Goal: Task Accomplishment & Management: Manage account settings

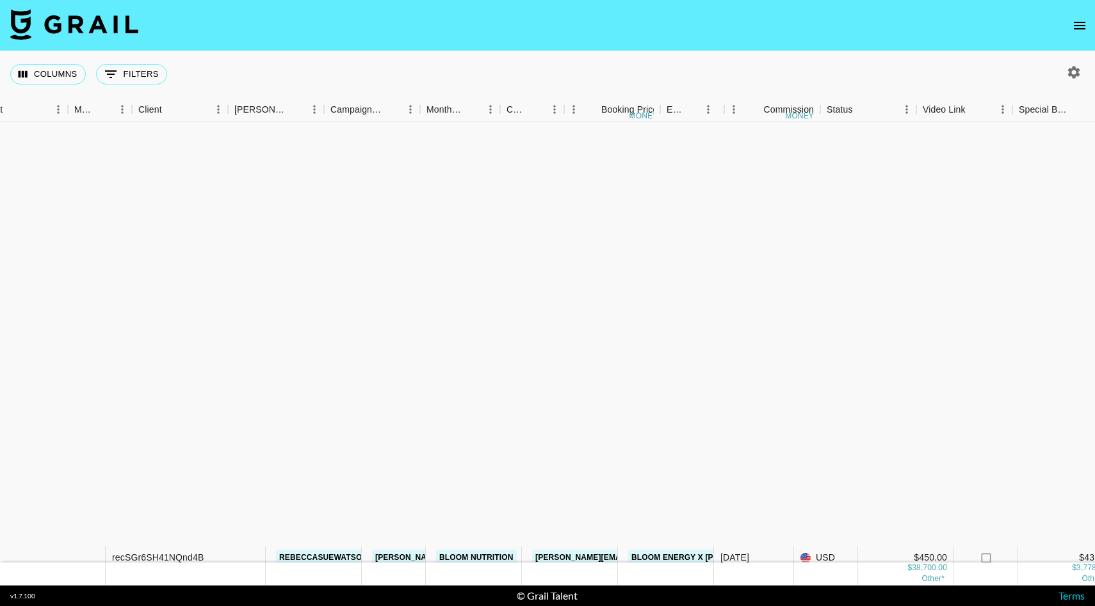
scroll to position [489, 294]
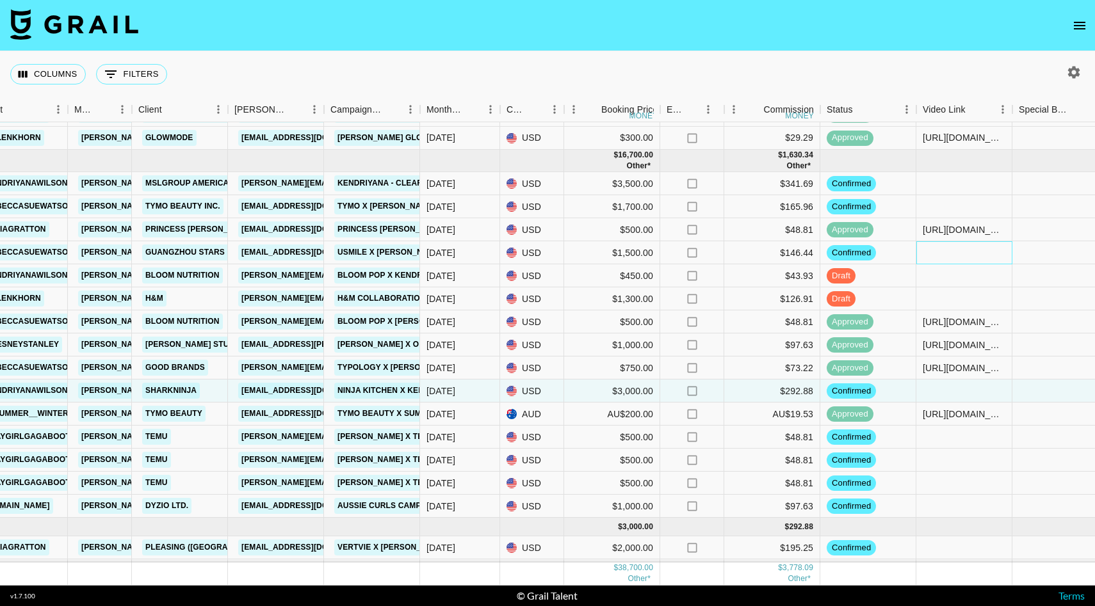
click at [956, 248] on div at bounding box center [964, 252] width 96 height 23
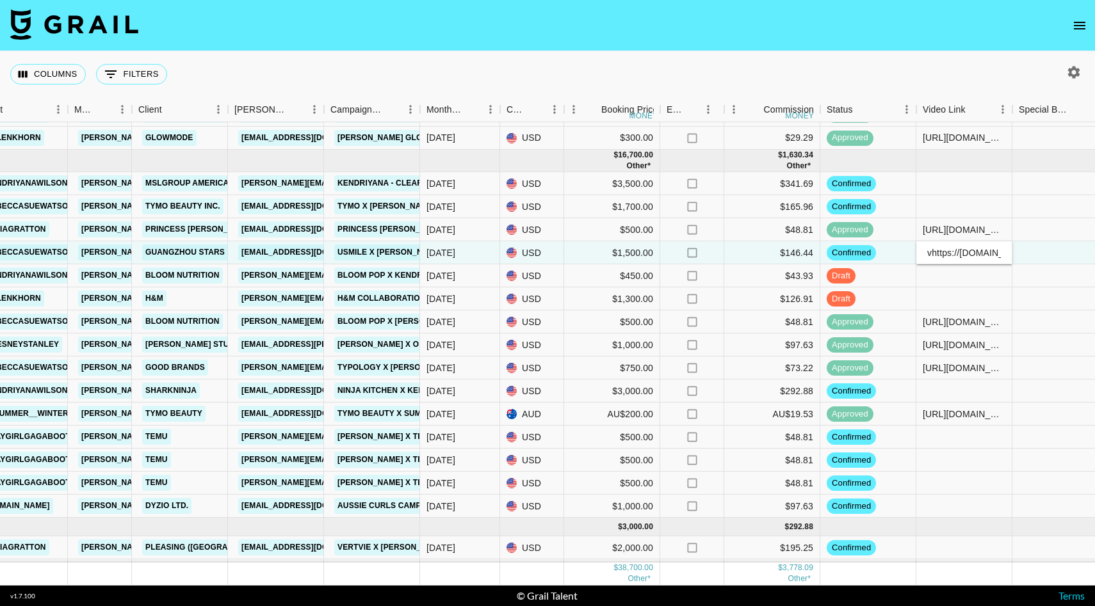
scroll to position [0, 114]
type input "vhttps://www.instagram.com/p/DO7C6sfDZ2K/"
click at [960, 268] on div at bounding box center [964, 275] width 96 height 23
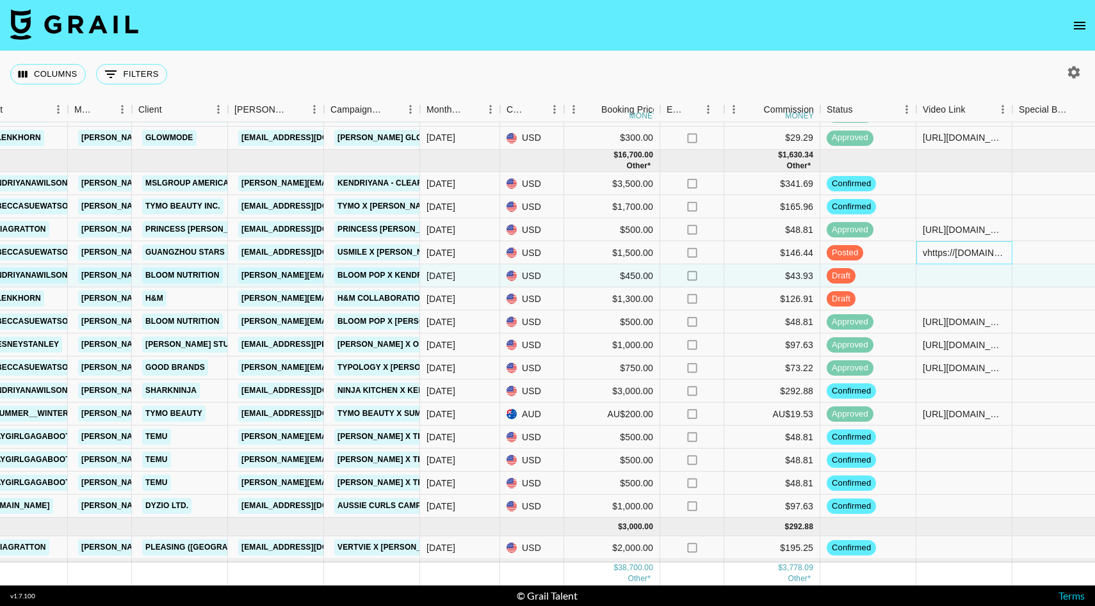
click at [926, 253] on div "vhttps://www.instagram.com/p/DO7C6sfDZ2K/" at bounding box center [964, 252] width 83 height 13
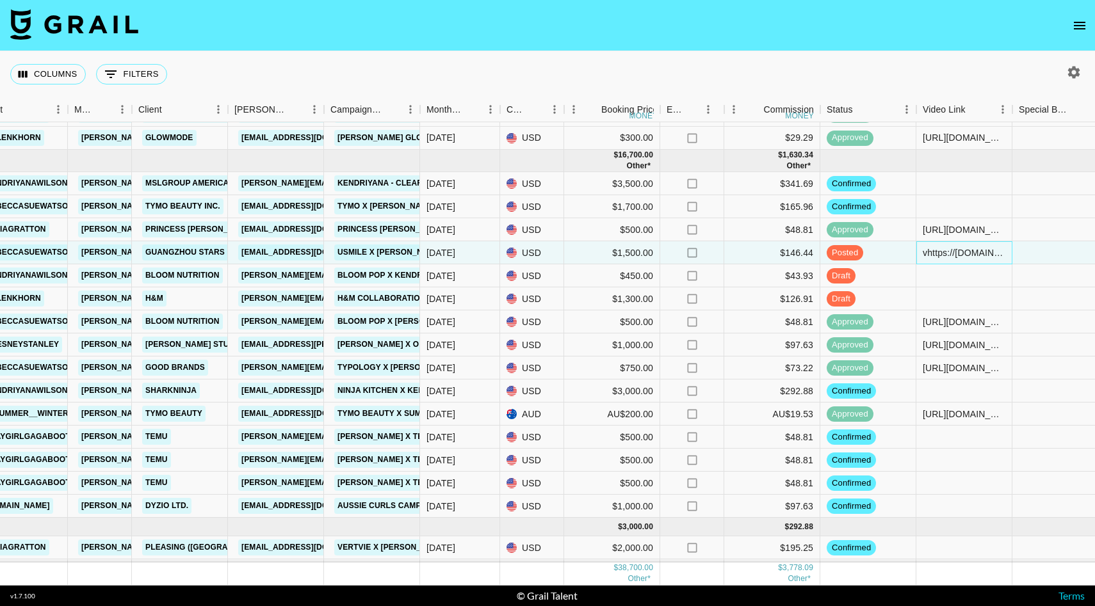
click at [926, 253] on div "vhttps://www.instagram.com/p/DO7C6sfDZ2K/" at bounding box center [964, 252] width 83 height 13
click at [950, 248] on div "vhttps://www.instagram.com/p/DO7C6sfDZ2K/" at bounding box center [964, 252] width 83 height 13
type input "https://www.instagram.com/p/DO7C6sfDZ2K/"
click at [1008, 281] on div at bounding box center [964, 275] width 96 height 23
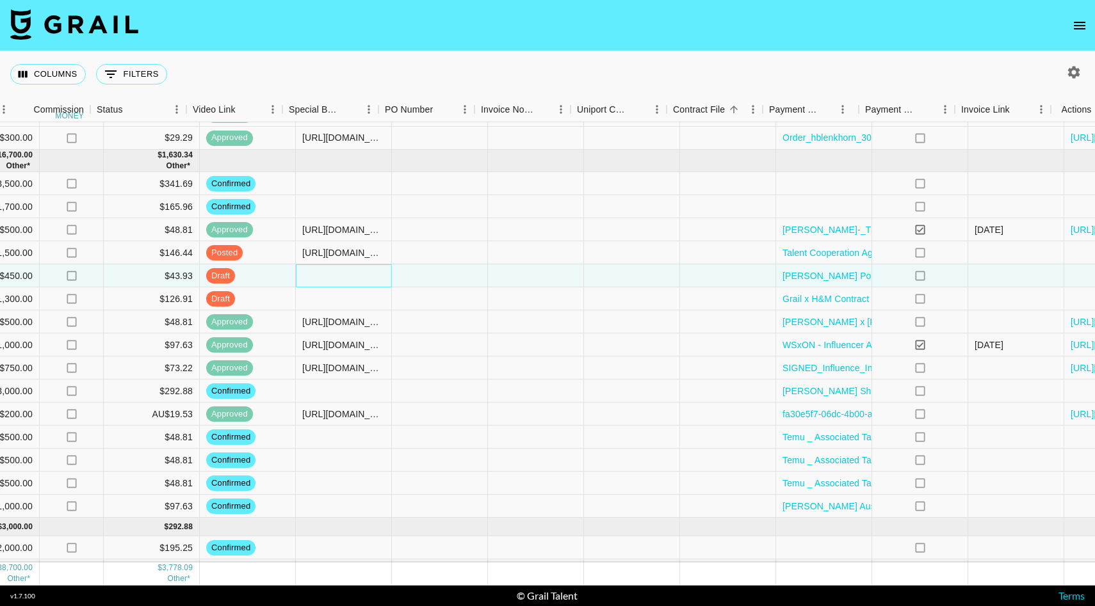
scroll to position [489, 1031]
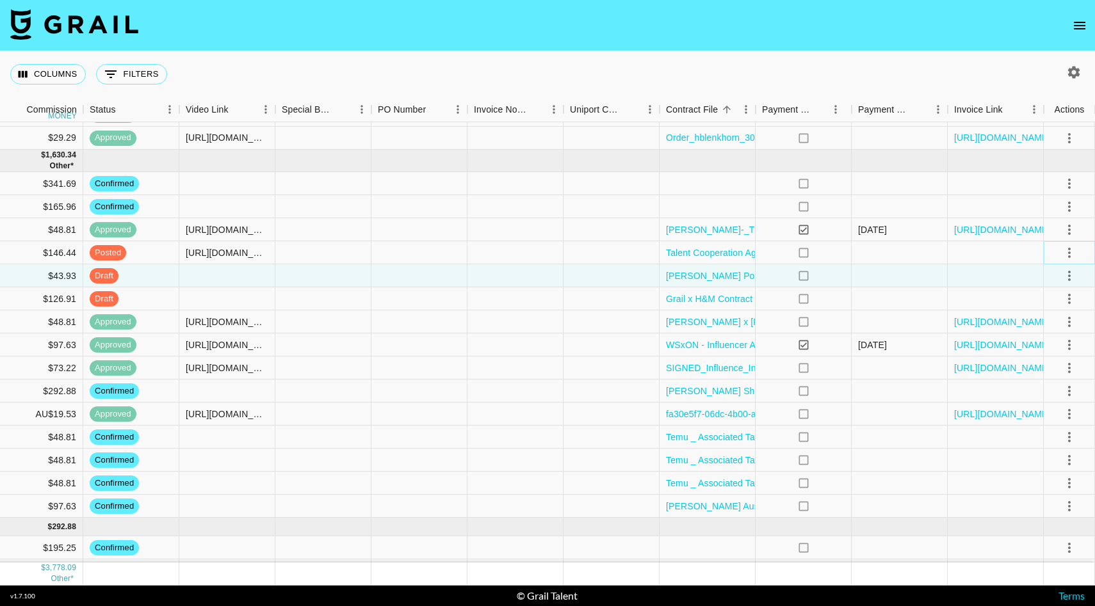
click at [1071, 252] on icon "select merge strategy" at bounding box center [1069, 252] width 15 height 15
click at [1048, 362] on li "Approve" at bounding box center [1053, 372] width 83 height 23
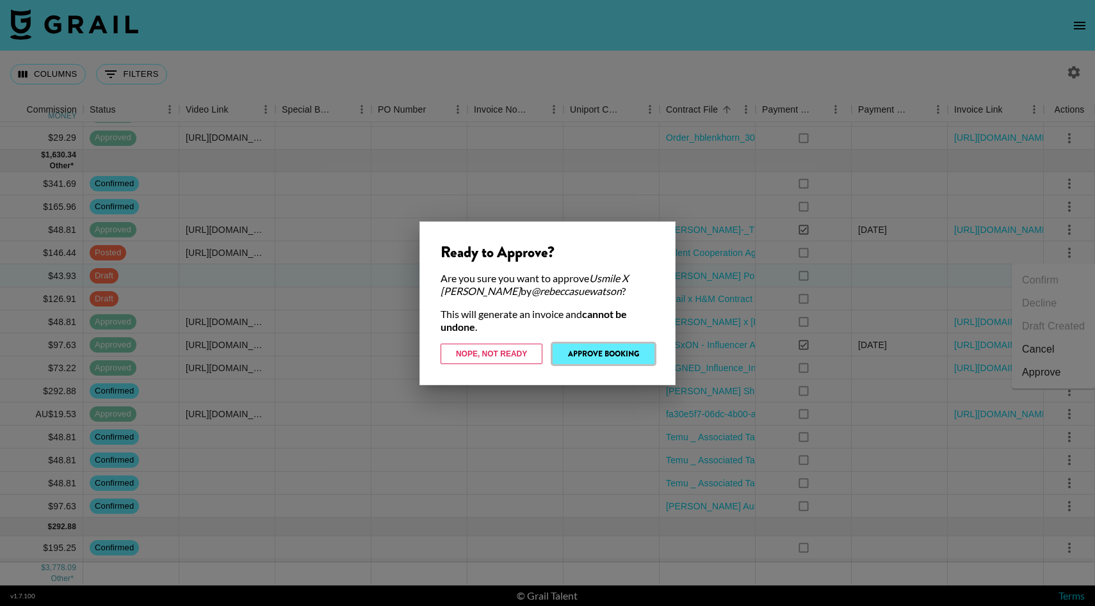
click at [609, 357] on button "Approve Booking" at bounding box center [604, 354] width 102 height 20
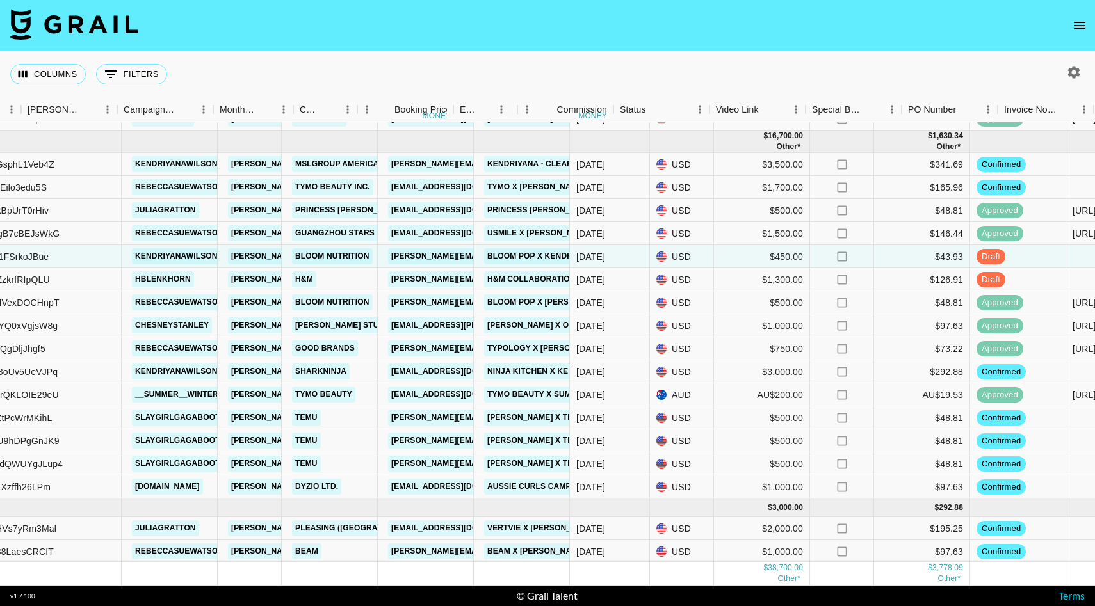
scroll to position [508, 501]
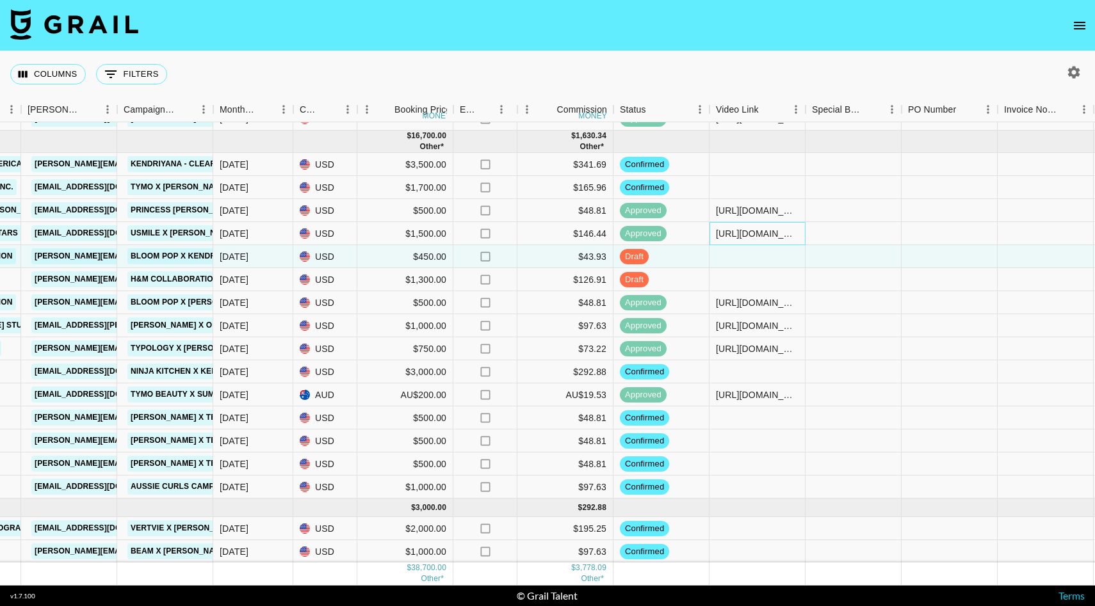
click at [774, 237] on div "https://www.instagram.com/p/DO7C6sfDZ2K/" at bounding box center [757, 233] width 83 height 13
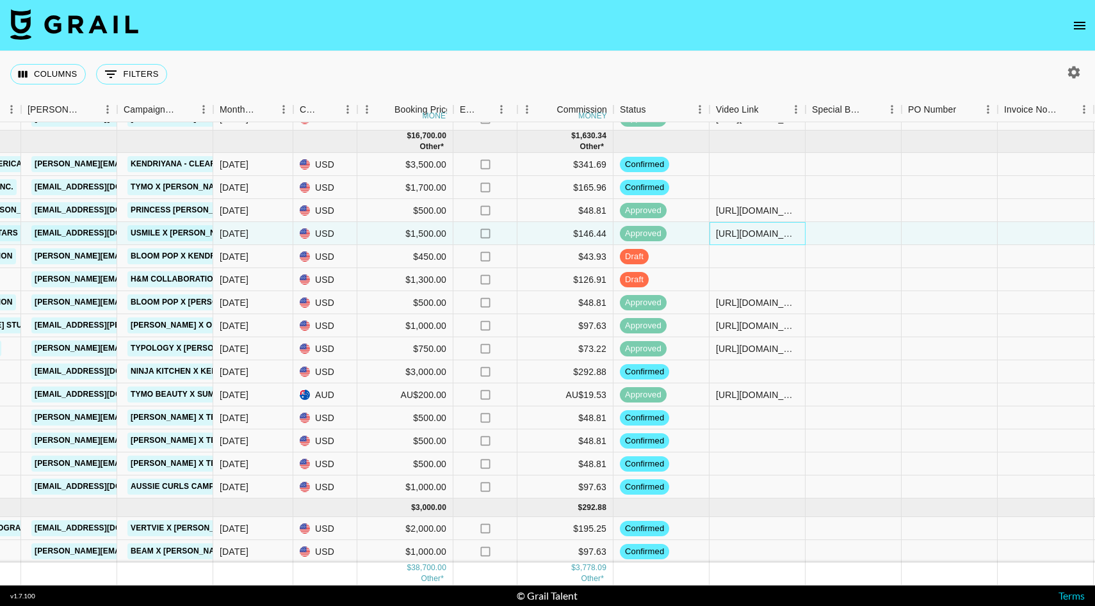
click at [774, 237] on div "https://www.instagram.com/p/DO7C6sfDZ2K/" at bounding box center [757, 233] width 83 height 13
click at [774, 237] on input "https://www.instagram.com/p/DO7C6sfDZ2K/" at bounding box center [757, 234] width 94 height 10
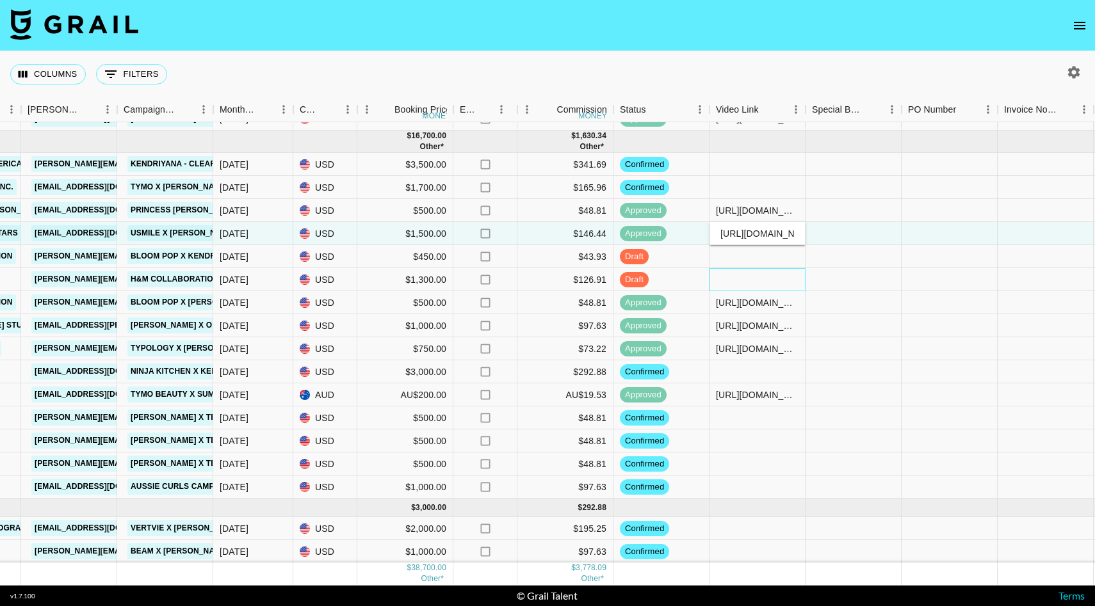
click at [789, 280] on div at bounding box center [757, 279] width 96 height 23
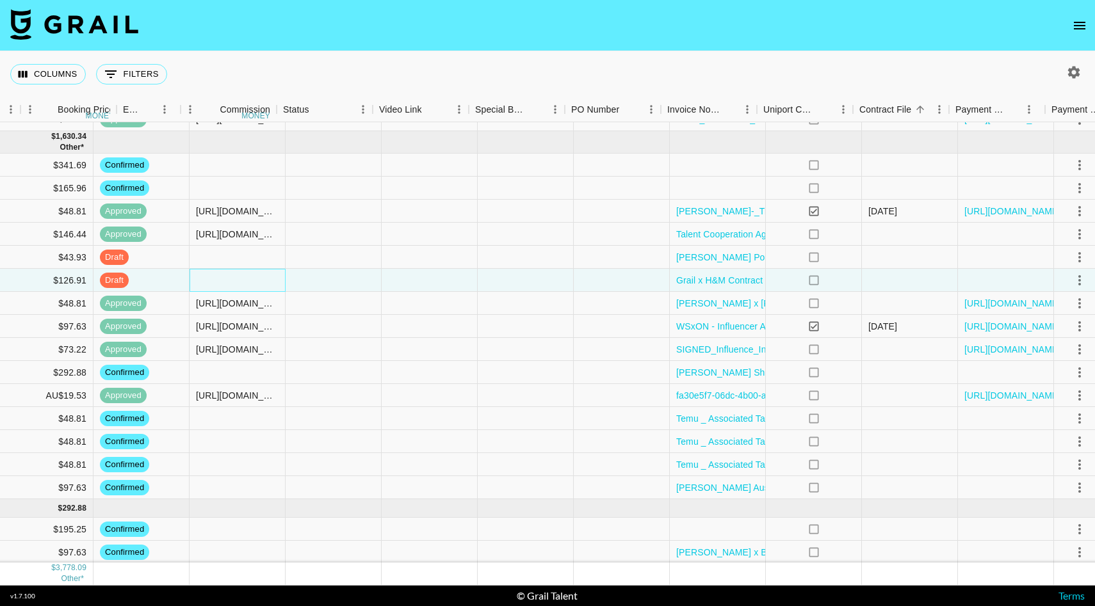
scroll to position [508, 1031]
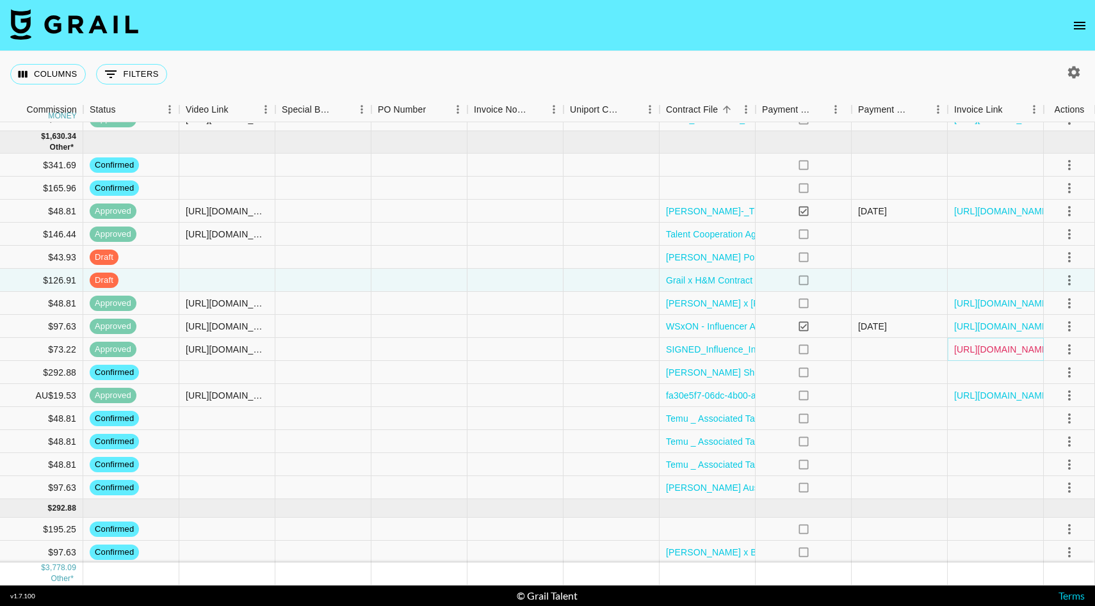
click at [967, 349] on link "https://in.xero.com/H49oU2b8yamEAIpdbJeekyu2AYNTdGzVpJeNWx8e" at bounding box center [1002, 349] width 97 height 13
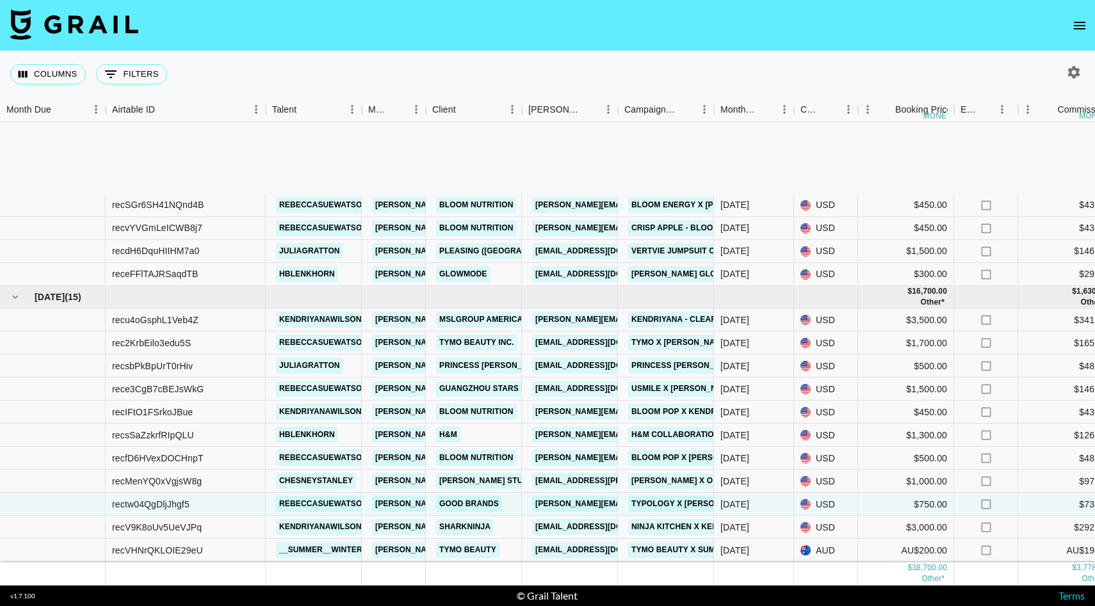
scroll to position [508, 0]
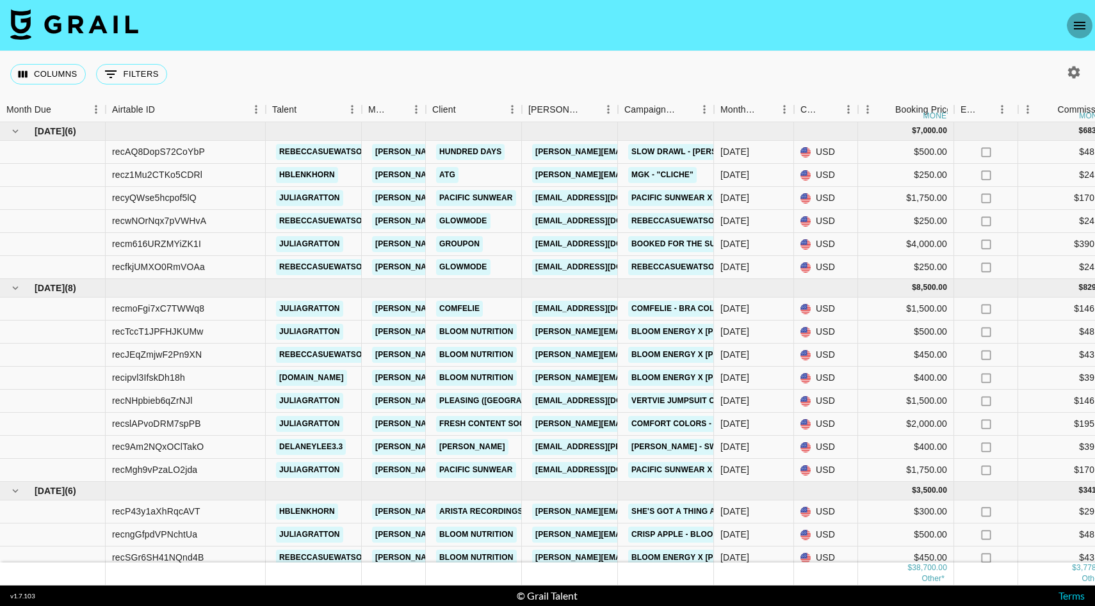
click at [1078, 20] on icon "open drawer" at bounding box center [1079, 25] width 15 height 15
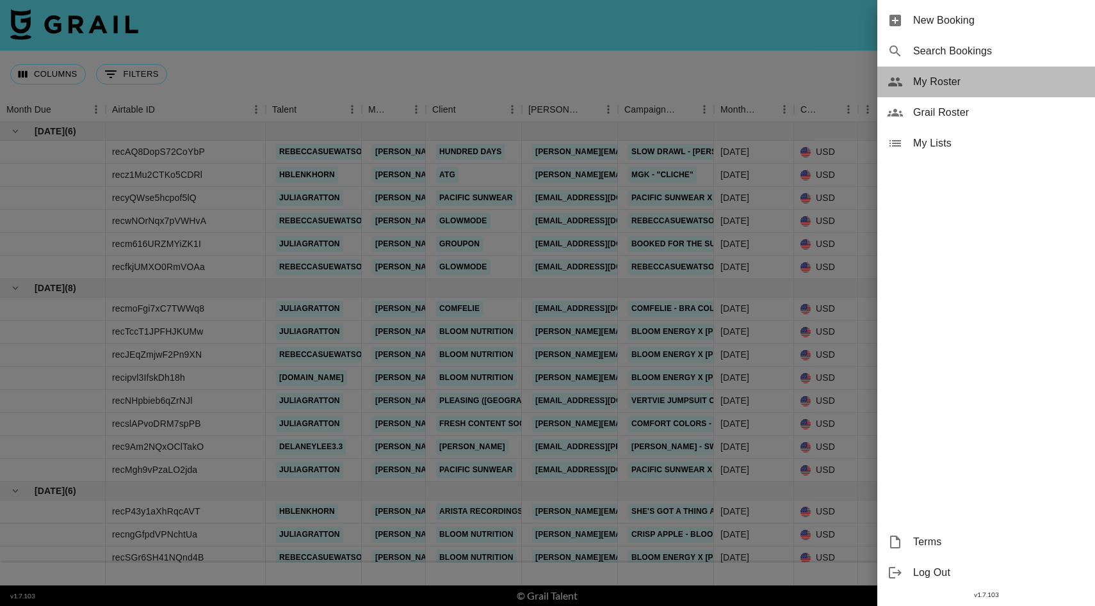
click at [945, 87] on span "My Roster" at bounding box center [999, 81] width 172 height 15
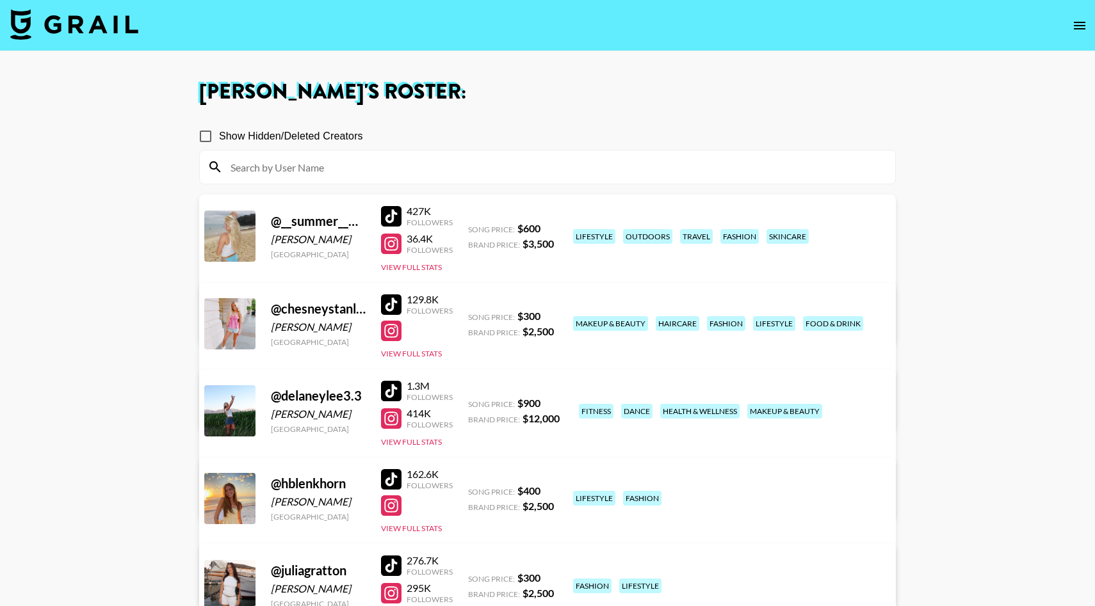
click at [552, 402] on link "View/Edit Details" at bounding box center [387, 408] width 330 height 13
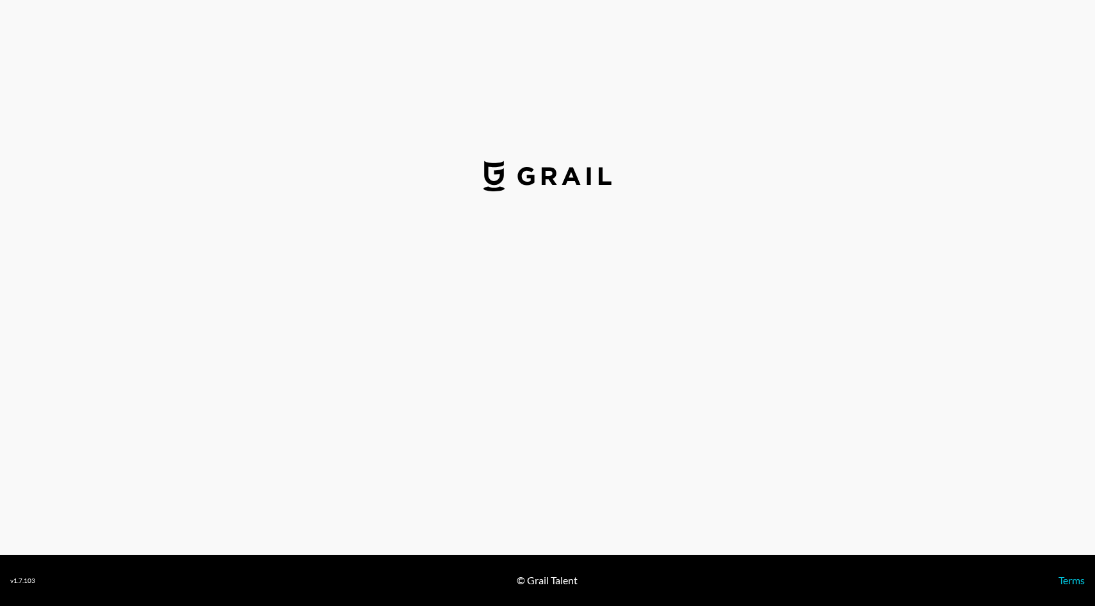
select select "USD"
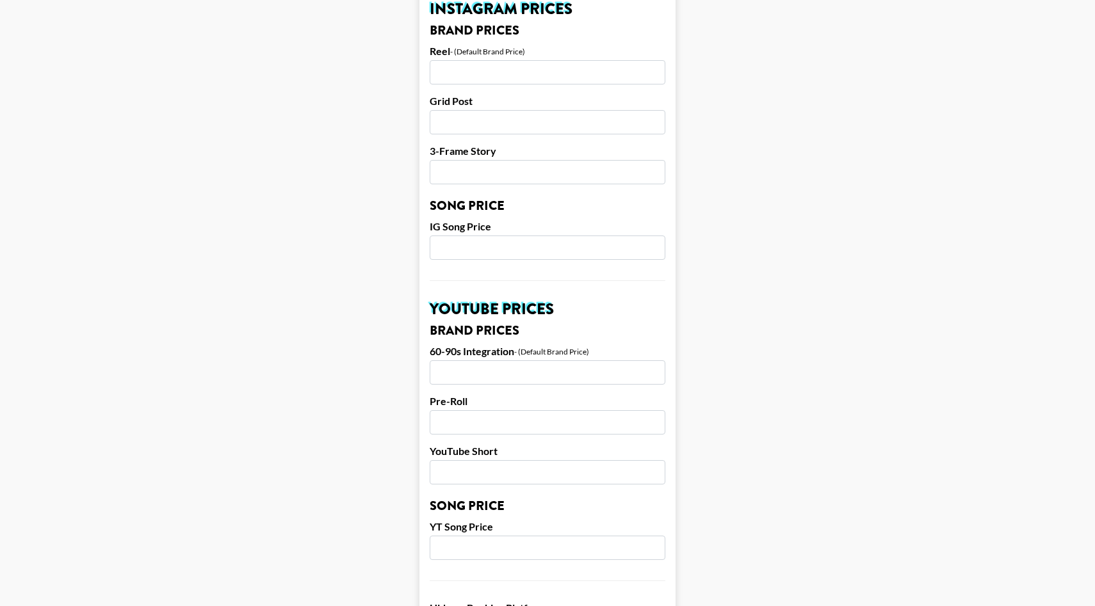
scroll to position [1131, 0]
